Goal: Navigation & Orientation: Find specific page/section

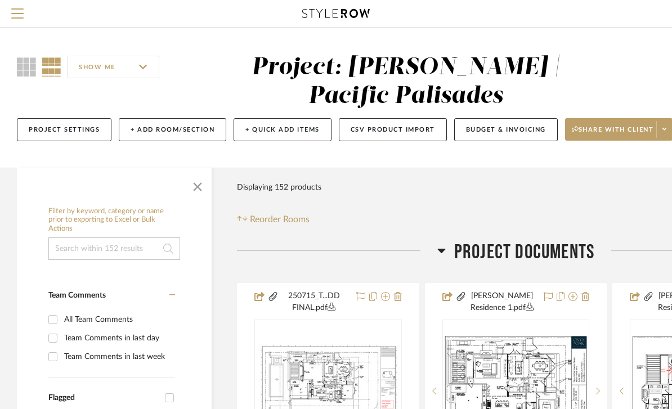
click at [19, 12] on span "Menu" at bounding box center [17, 16] width 12 height 17
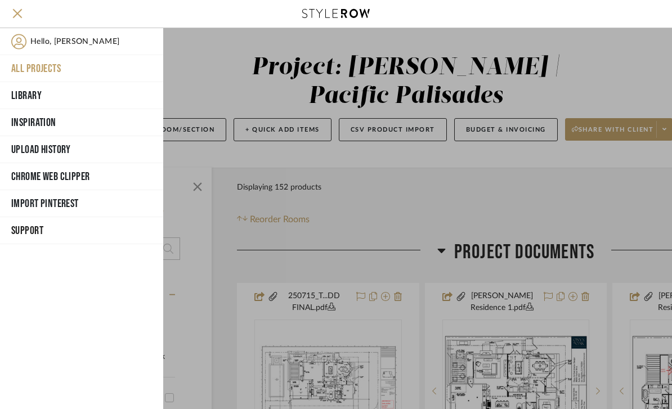
click at [52, 64] on button "All Projects" at bounding box center [81, 68] width 163 height 27
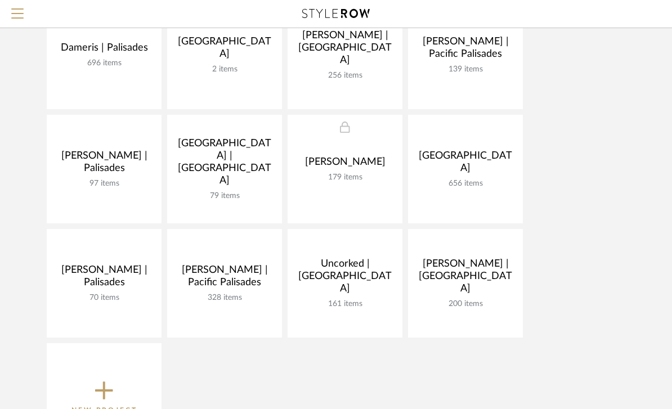
scroll to position [272, 0]
click at [0, 0] on link at bounding box center [0, 0] width 0 height 0
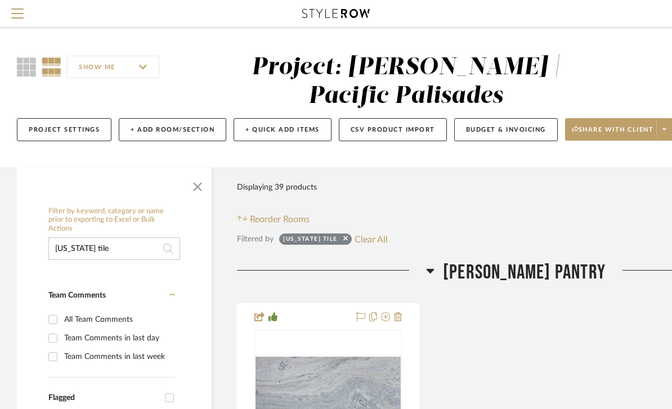
click at [16, 21] on span "Menu" at bounding box center [17, 16] width 12 height 17
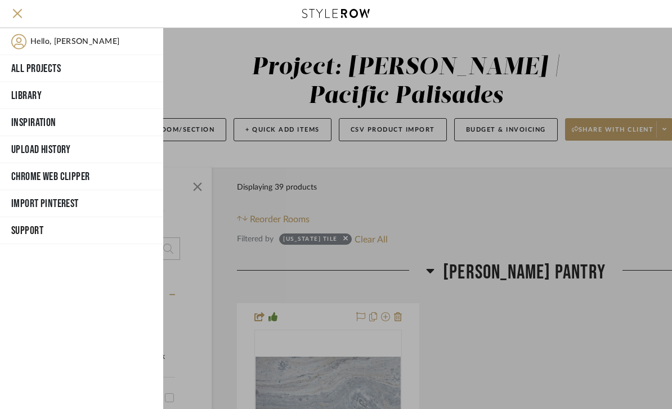
click at [54, 68] on button "All Projects" at bounding box center [81, 68] width 163 height 27
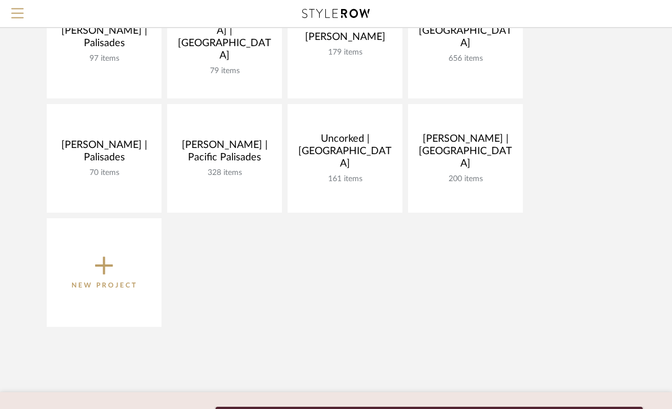
scroll to position [397, 0]
click at [0, 0] on link at bounding box center [0, 0] width 0 height 0
